Goal: Task Accomplishment & Management: Complete application form

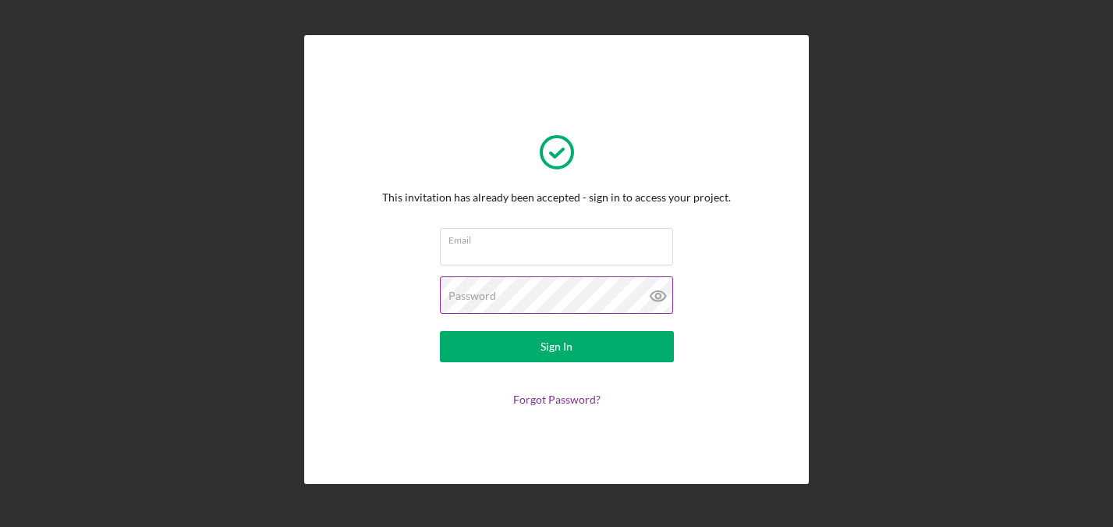
type input "[EMAIL_ADDRESS][DOMAIN_NAME]"
click at [653, 297] on icon at bounding box center [658, 295] width 39 height 39
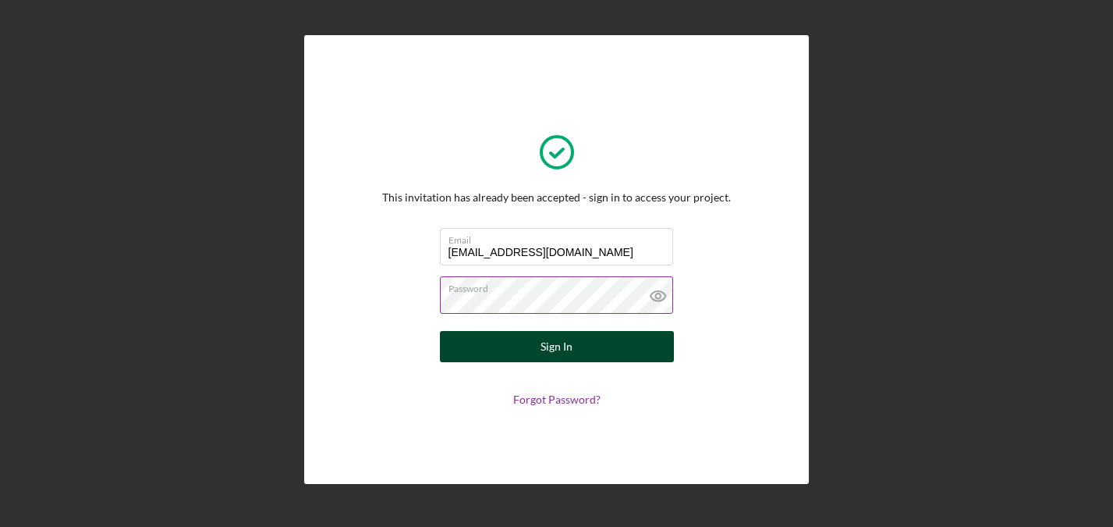
click at [569, 346] on div "Sign In" at bounding box center [557, 346] width 32 height 31
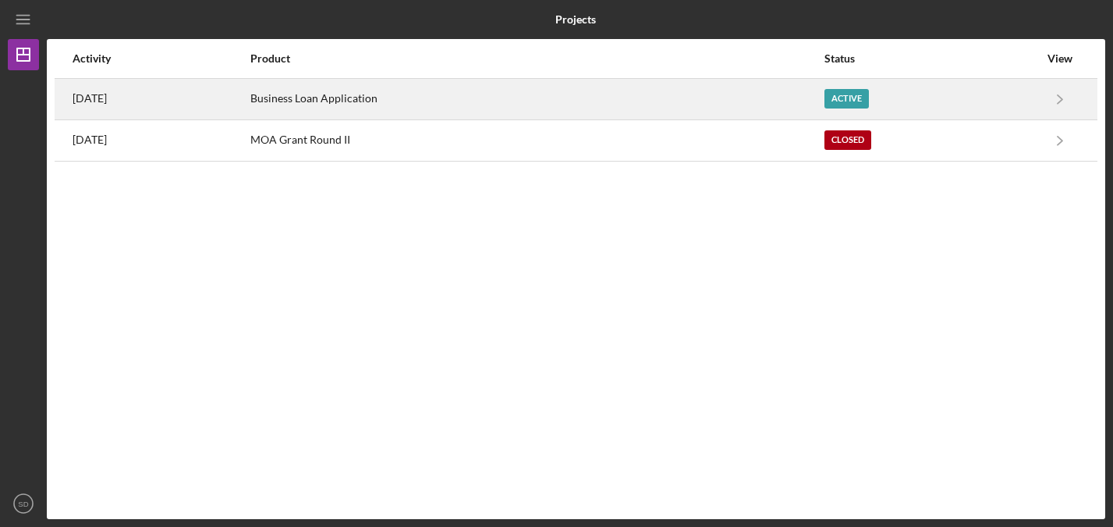
click at [857, 95] on div "Active" at bounding box center [846, 99] width 44 height 20
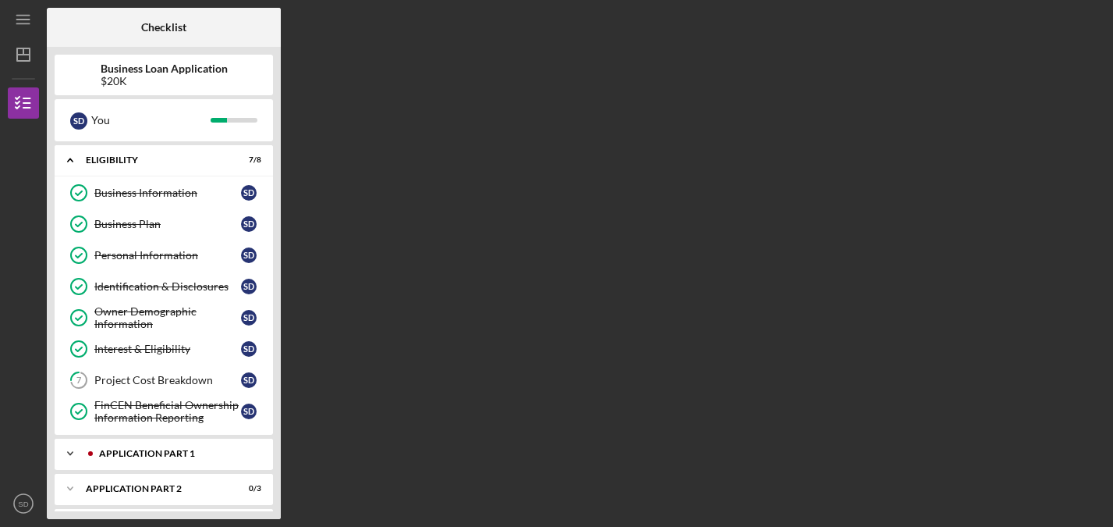
click at [174, 457] on div "Application Part 1" at bounding box center [176, 453] width 154 height 9
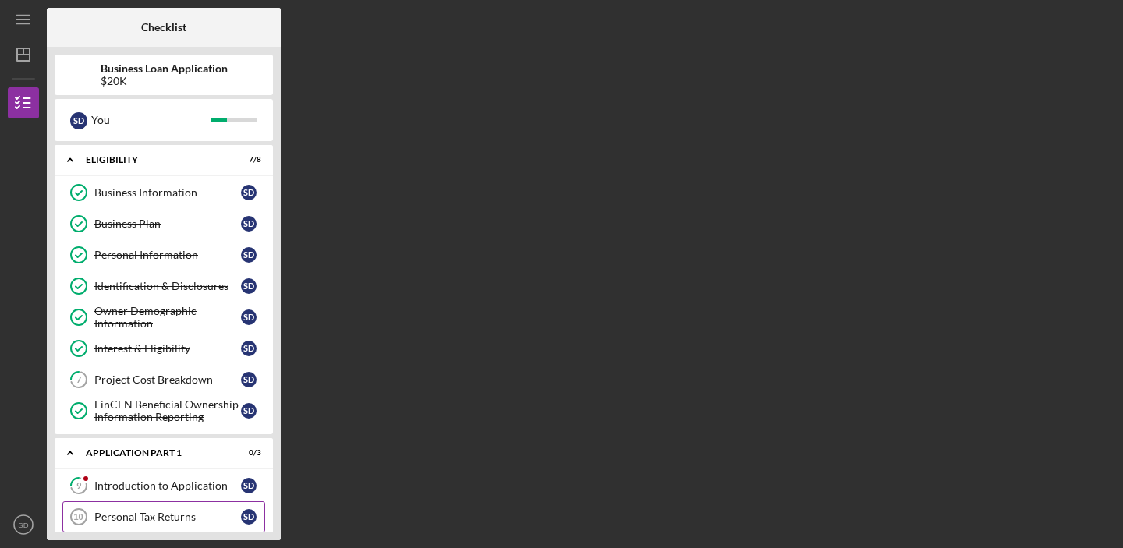
click at [150, 514] on div "Personal Tax Returns" at bounding box center [167, 517] width 147 height 12
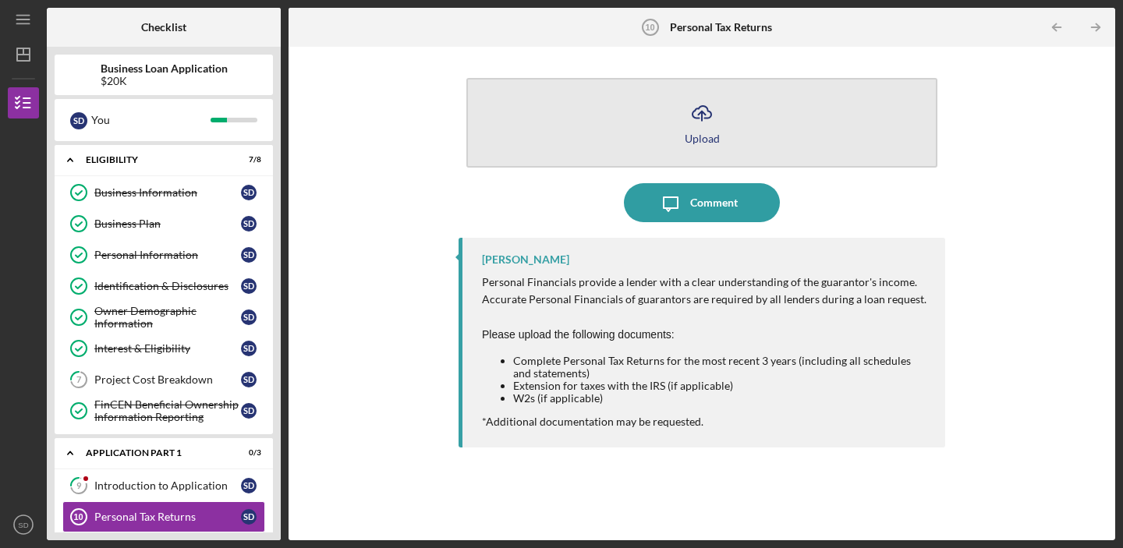
click at [697, 121] on icon "Icon/Upload" at bounding box center [702, 113] width 39 height 39
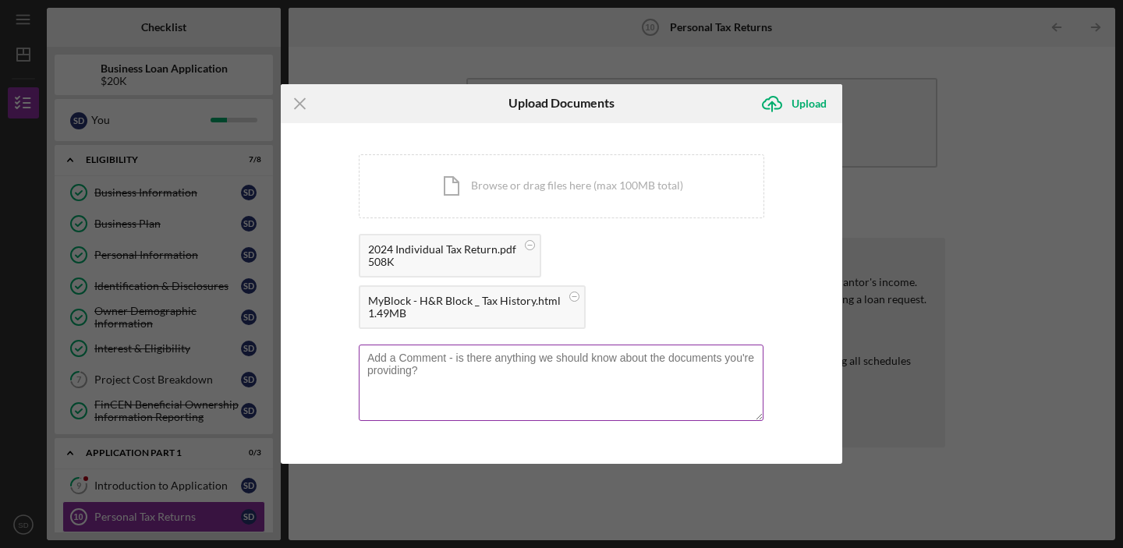
click at [505, 378] on textarea at bounding box center [561, 383] width 405 height 76
type textarea "Please let me know if you can open pdf"
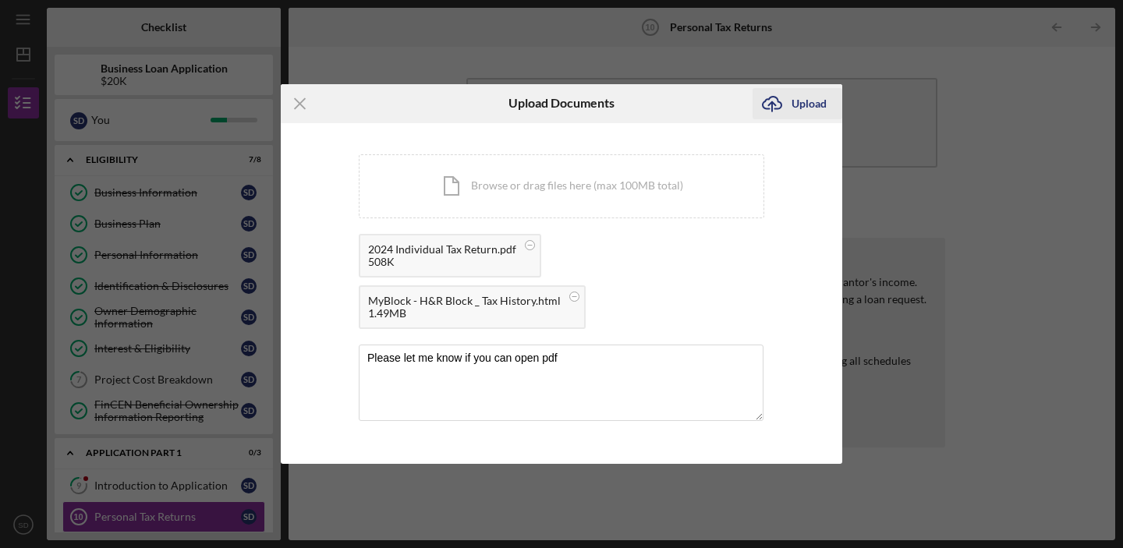
click at [807, 108] on div "Upload" at bounding box center [809, 103] width 35 height 31
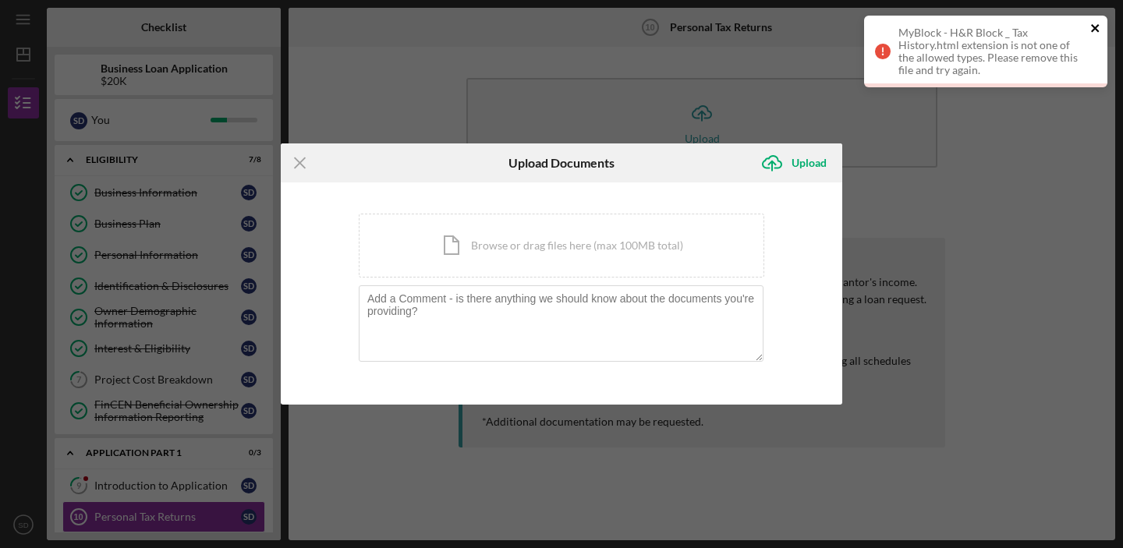
click at [1093, 27] on icon "close" at bounding box center [1095, 28] width 11 height 12
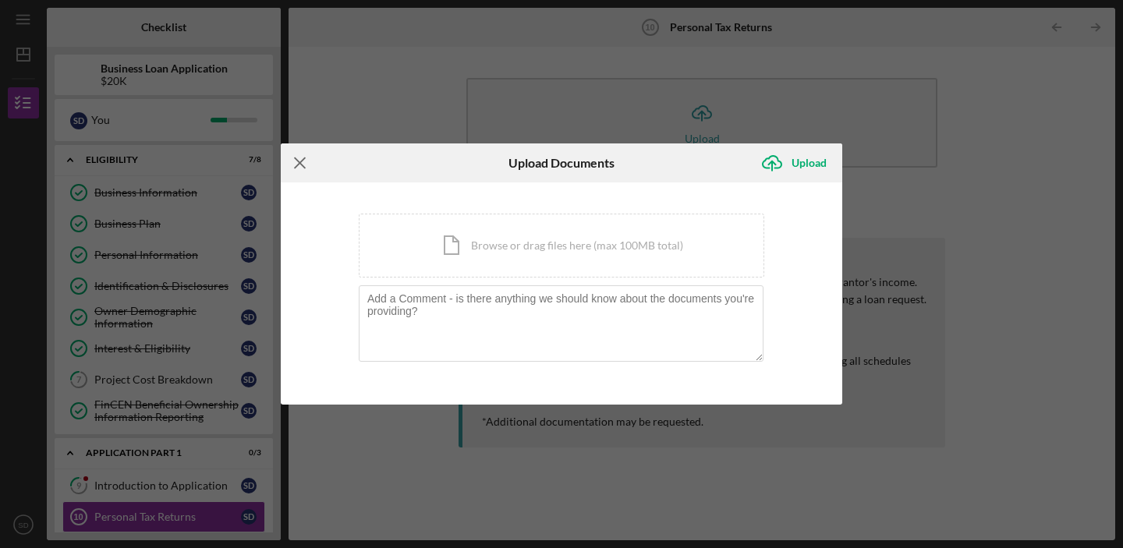
click at [300, 165] on icon "Icon/Menu Close" at bounding box center [300, 163] width 39 height 39
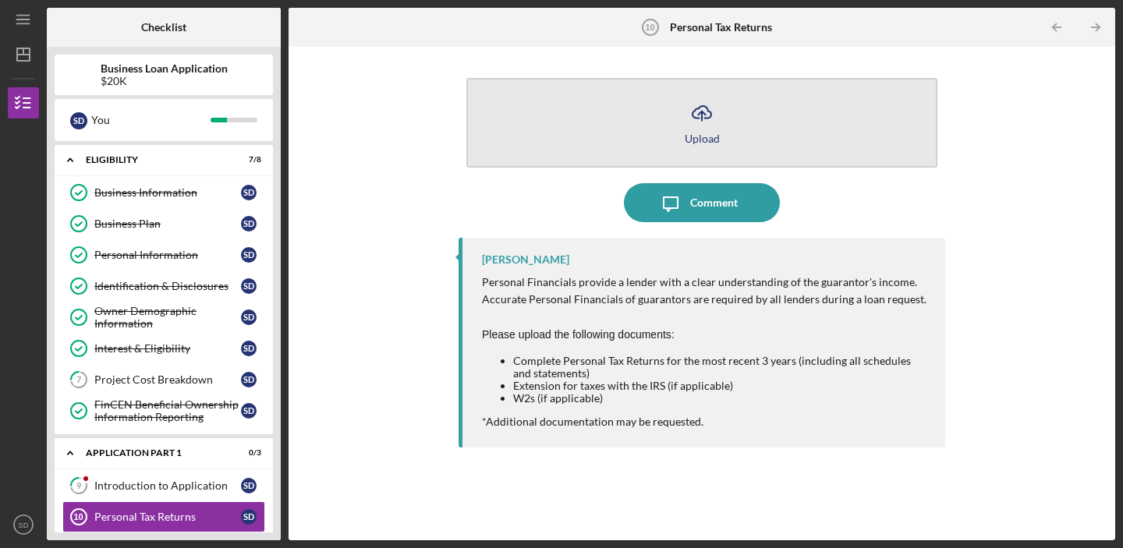
click at [710, 129] on icon "Icon/Upload" at bounding box center [702, 113] width 39 height 39
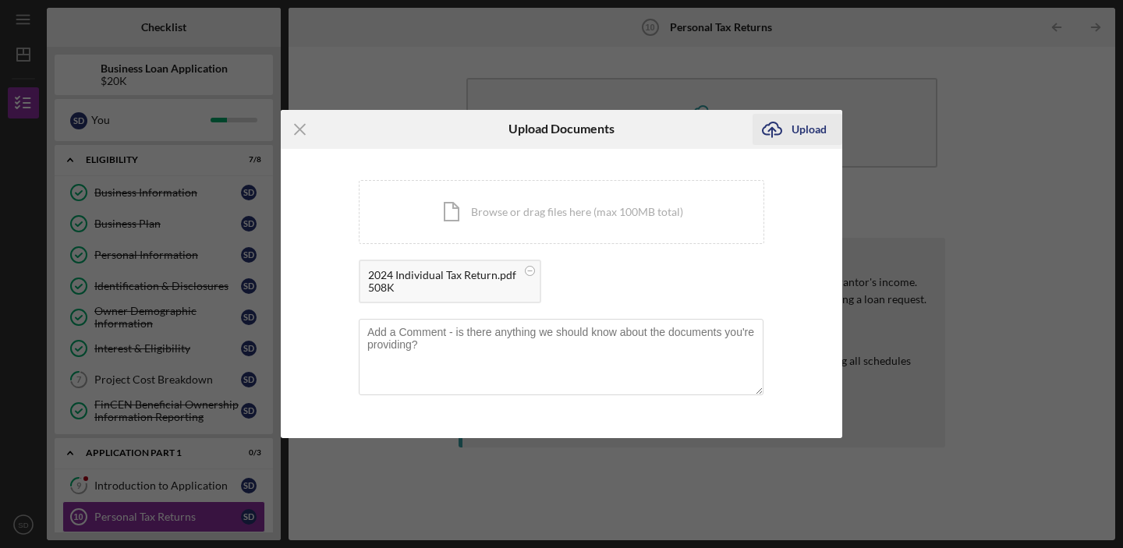
click at [812, 126] on div "Upload" at bounding box center [809, 129] width 35 height 31
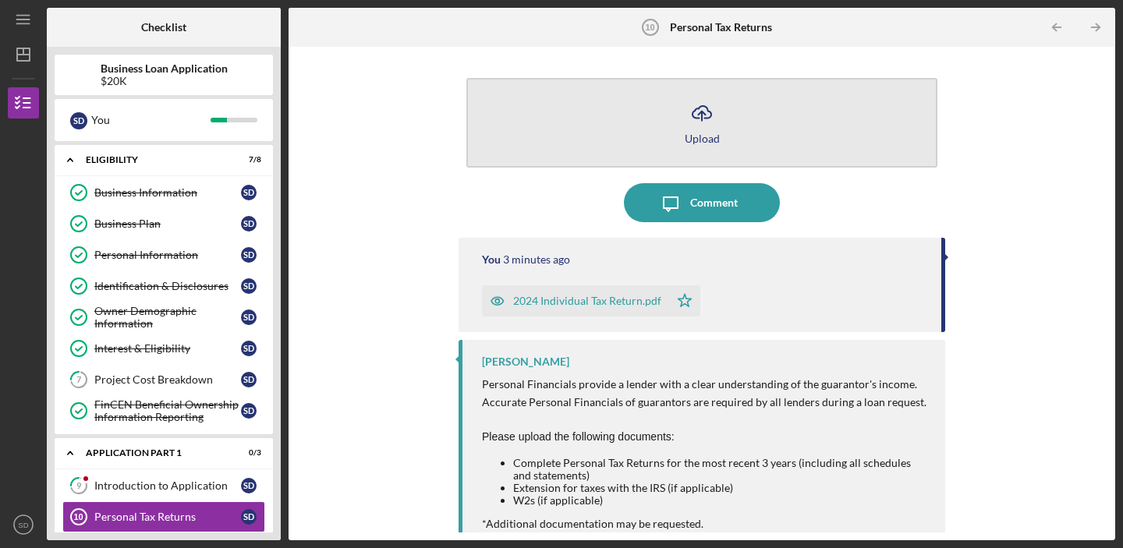
click at [716, 112] on icon "Icon/Upload" at bounding box center [702, 113] width 39 height 39
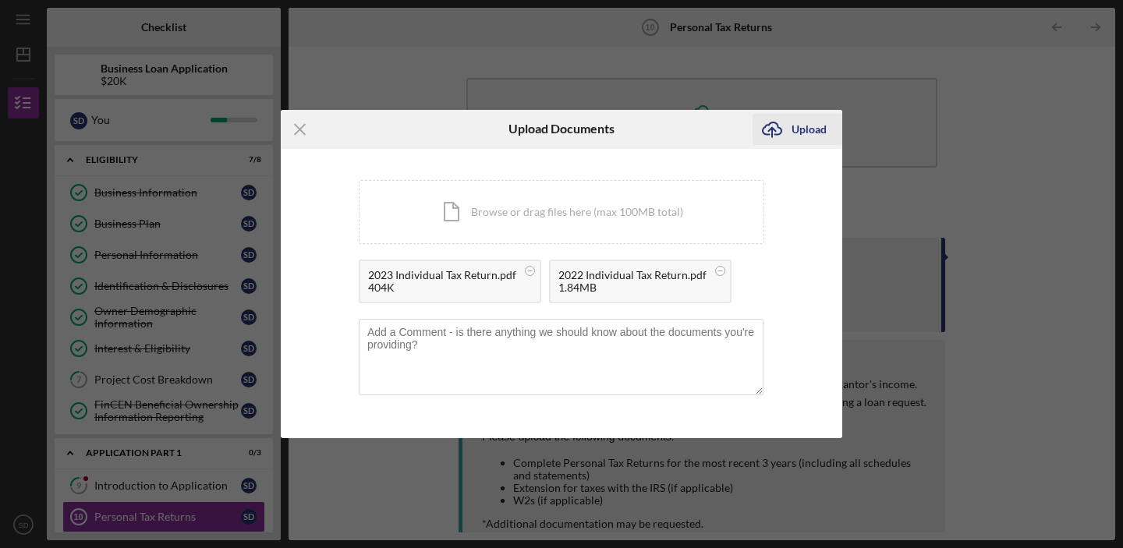
click at [811, 126] on div "Upload" at bounding box center [809, 129] width 35 height 31
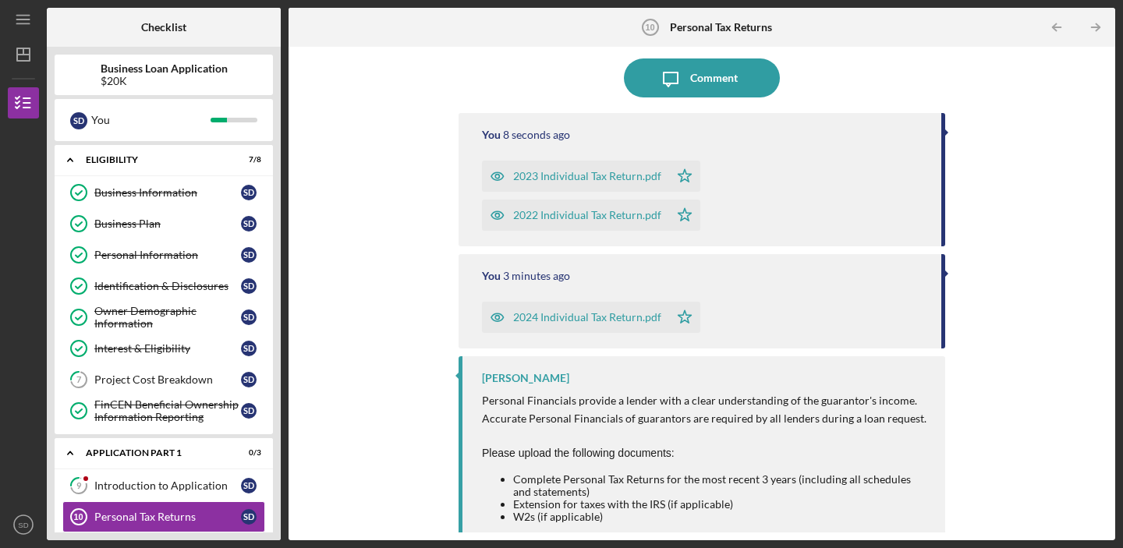
scroll to position [158, 0]
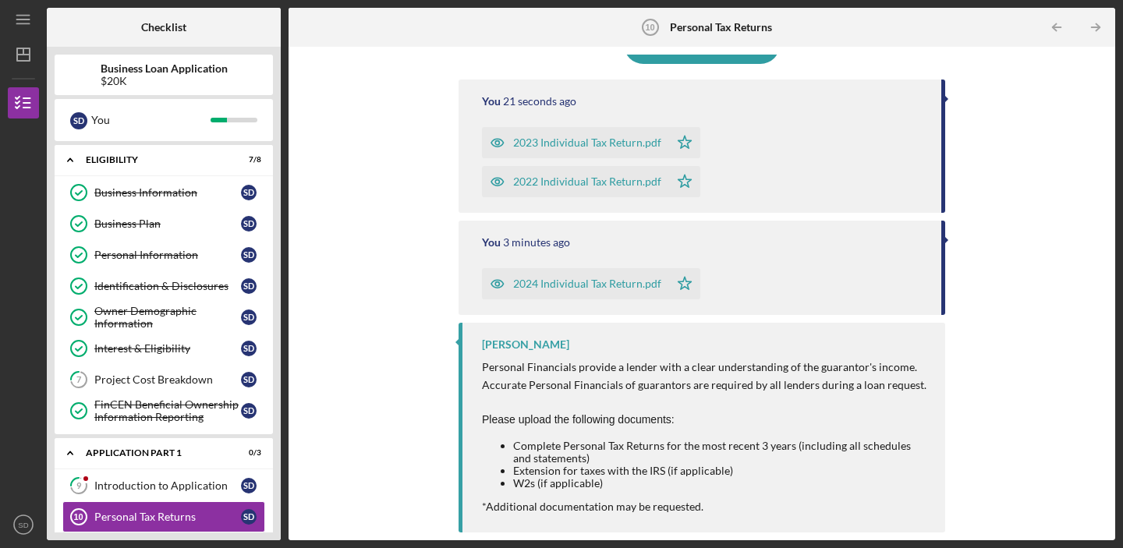
drag, startPoint x: 275, startPoint y: 279, endPoint x: 275, endPoint y: 343, distance: 64.0
click at [275, 346] on div "Business Loan Application $20K S D You Icon/Expander Eligibility 7 / 8 Business…" at bounding box center [164, 294] width 234 height 494
click at [200, 480] on div "Introduction to Application" at bounding box center [167, 486] width 147 height 12
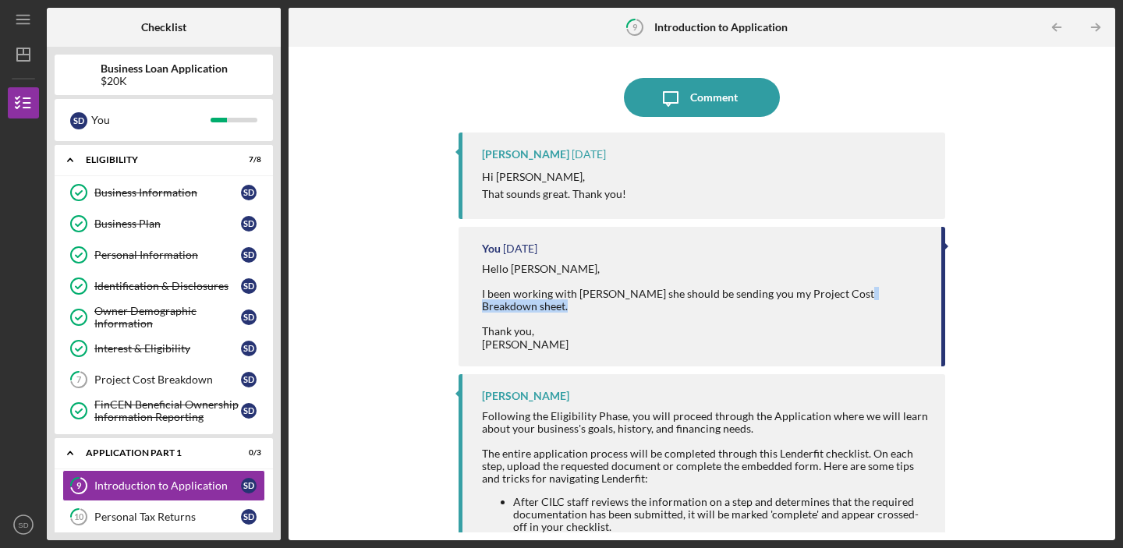
drag, startPoint x: 941, startPoint y: 311, endPoint x: 941, endPoint y: 354, distance: 42.9
click at [941, 354] on div "Icon/Message Comment [PERSON_NAME] [DATE] Hi [PERSON_NAME], That sounds great. …" at bounding box center [701, 294] width 811 height 478
